Goal: Find specific page/section: Find specific page/section

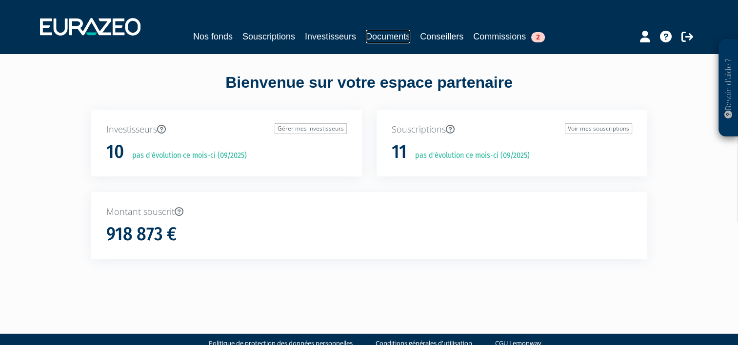
click at [392, 36] on link "Documents" at bounding box center [388, 37] width 44 height 14
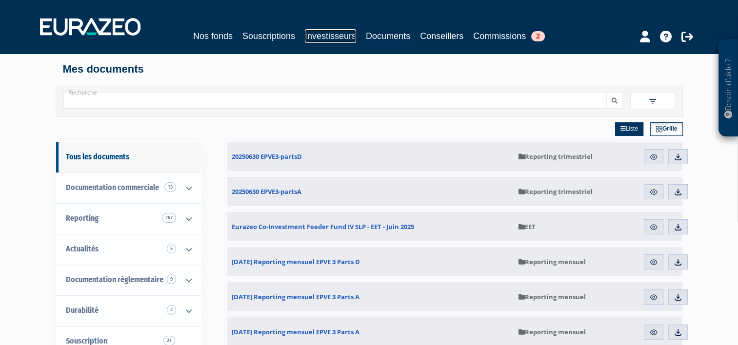
click at [351, 36] on link "Investisseurs" at bounding box center [330, 36] width 51 height 14
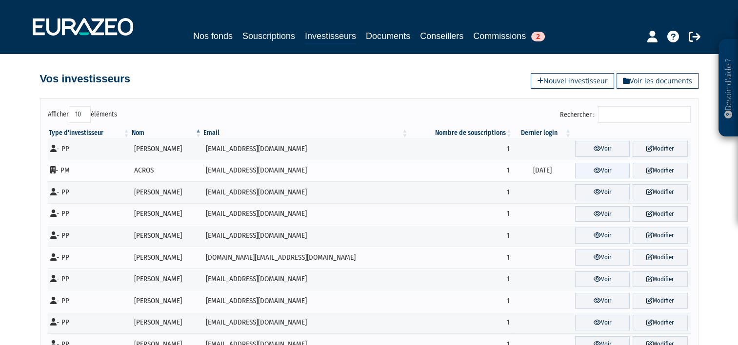
click at [591, 164] on link "Voir" at bounding box center [602, 171] width 55 height 16
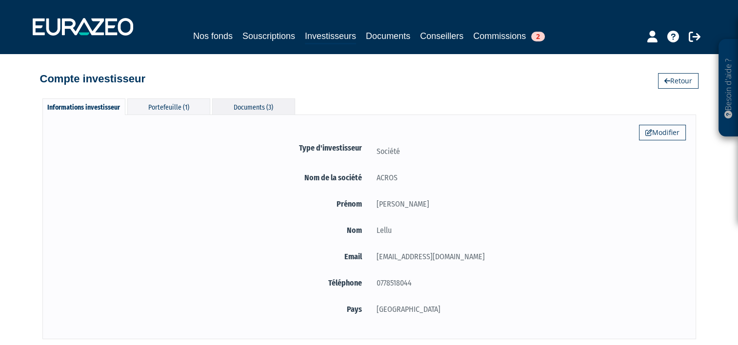
click at [237, 108] on div "Documents (3)" at bounding box center [253, 107] width 83 height 16
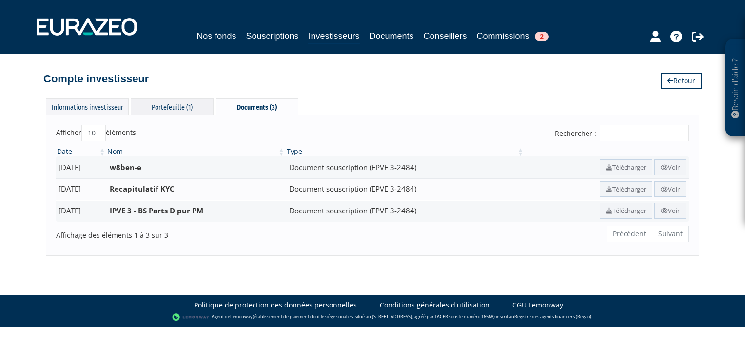
click at [176, 103] on div "Portefeuille (1)" at bounding box center [172, 107] width 83 height 16
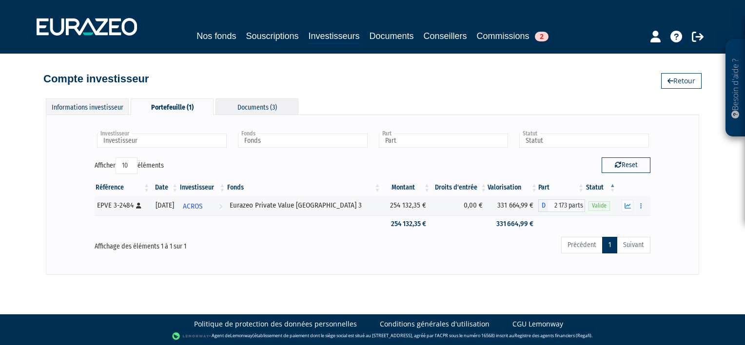
click at [247, 110] on div "Documents (3)" at bounding box center [257, 107] width 83 height 16
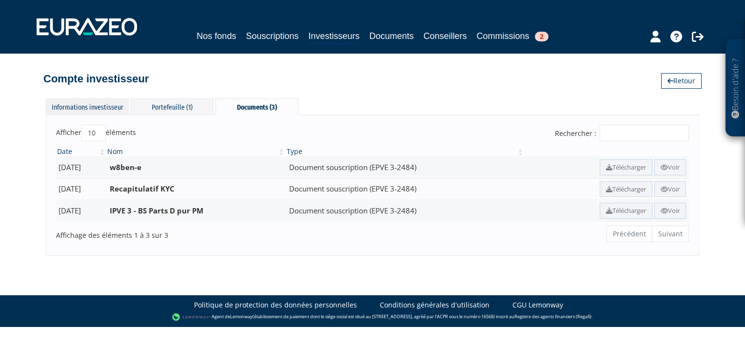
click at [96, 103] on div "Informations investisseur" at bounding box center [87, 107] width 83 height 16
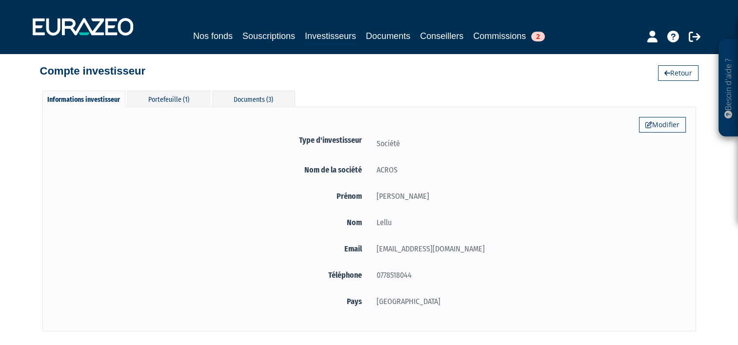
scroll to position [8, 0]
click at [201, 38] on link "Nos fonds" at bounding box center [213, 36] width 40 height 14
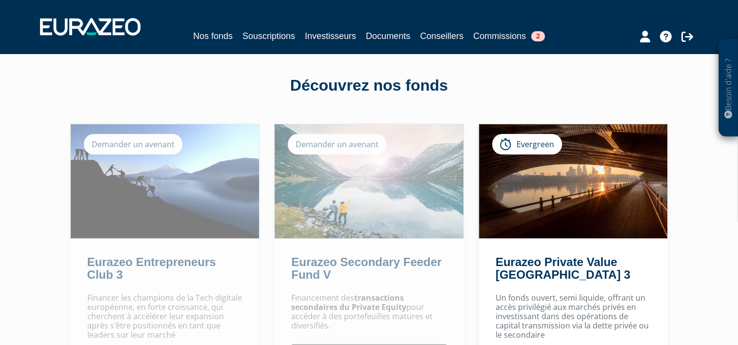
scroll to position [5, 0]
